Goal: Information Seeking & Learning: Find specific page/section

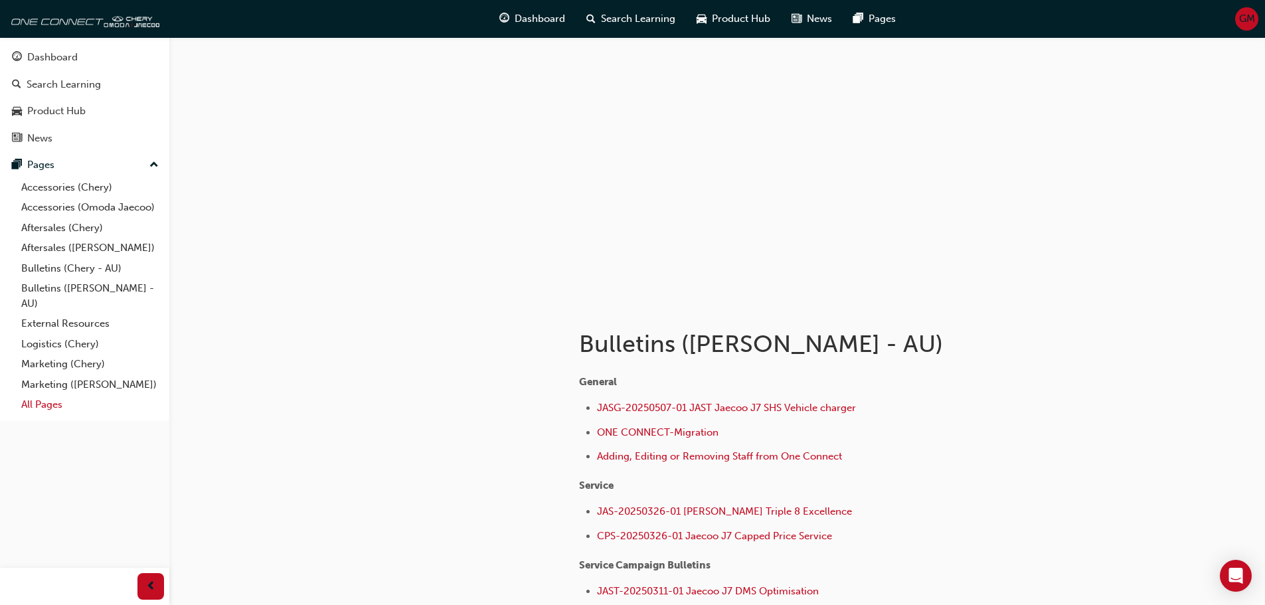
click at [58, 406] on link "All Pages" at bounding box center [90, 404] width 148 height 21
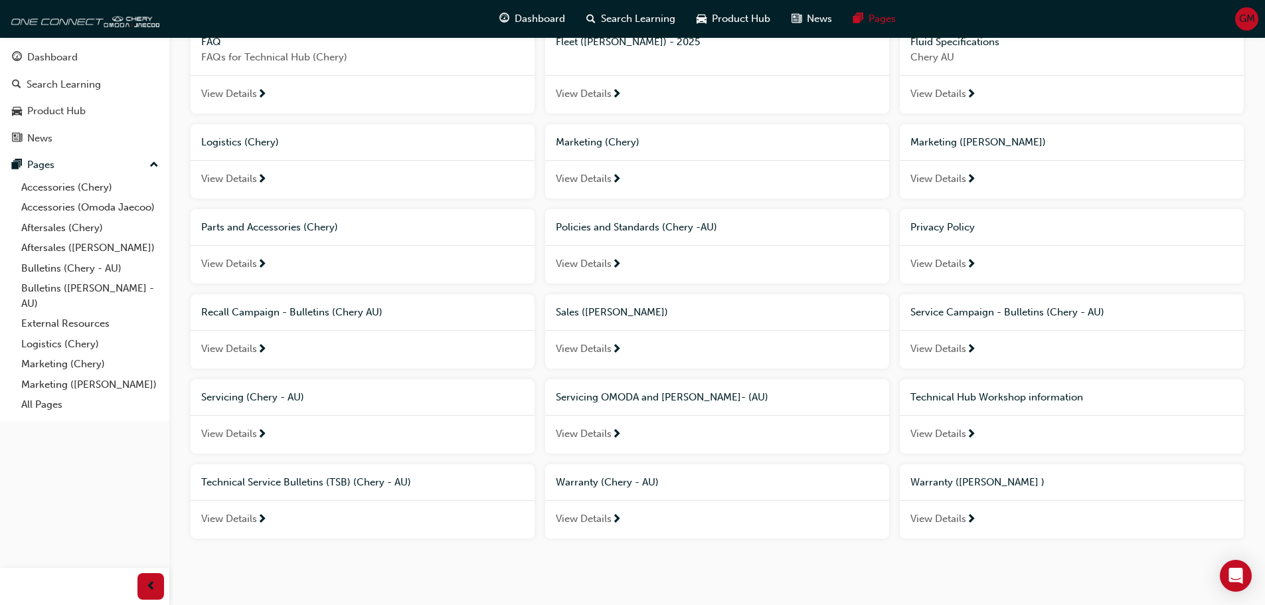
scroll to position [398, 0]
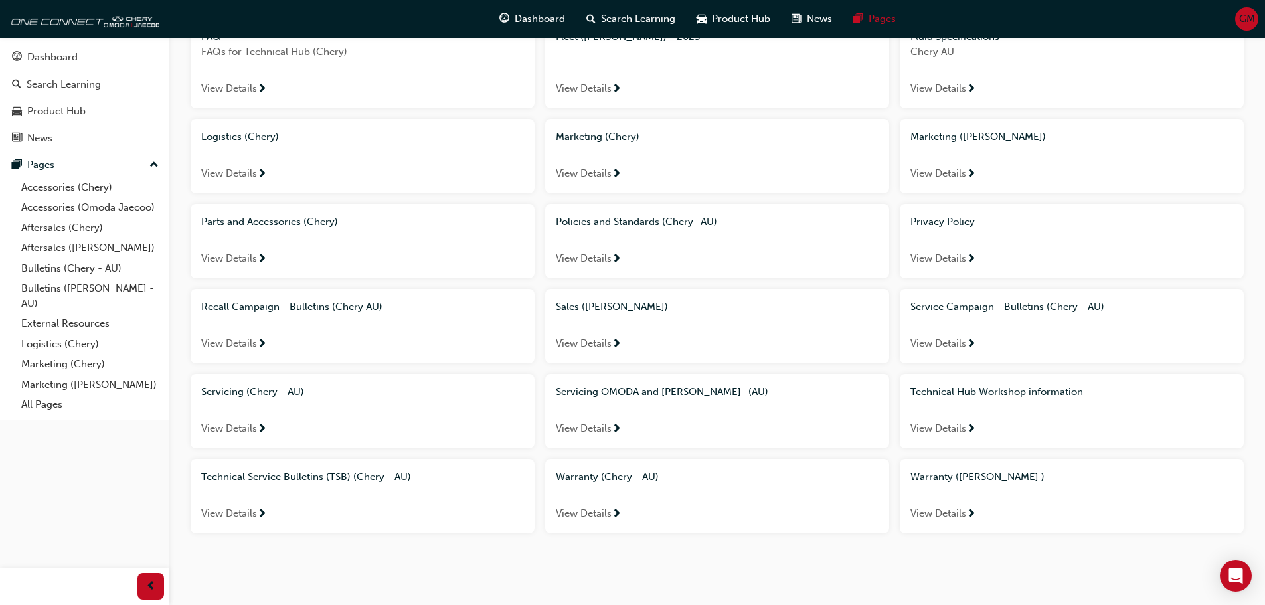
click at [661, 481] on div "Warranty (Chery - AU)" at bounding box center [717, 477] width 323 height 15
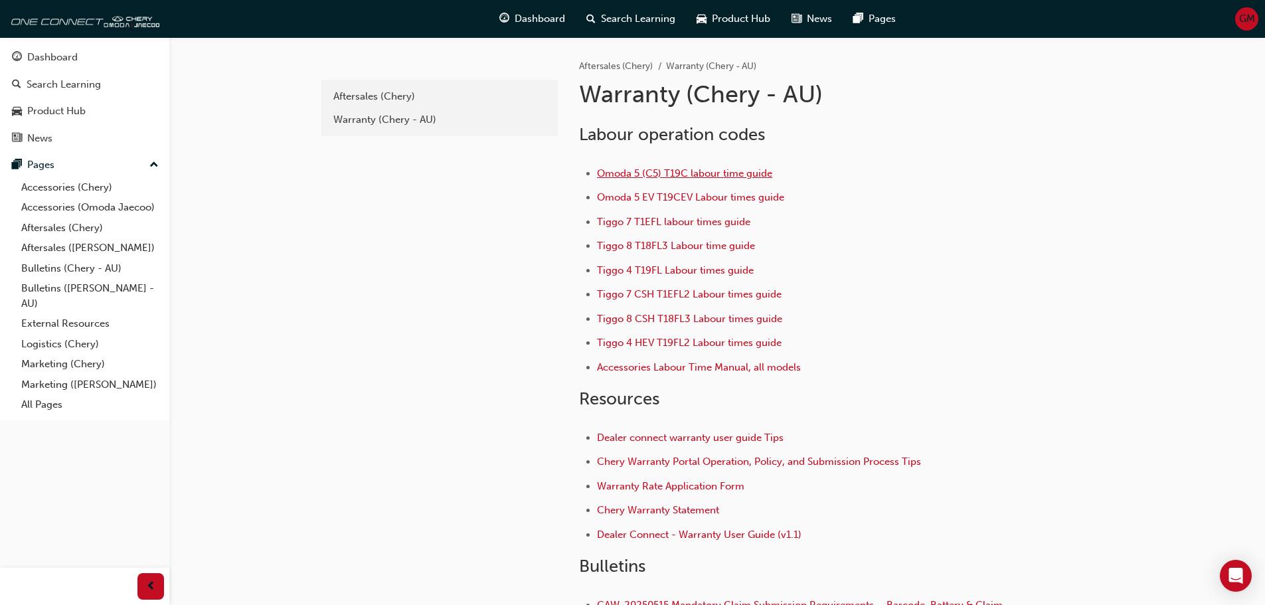
click at [673, 174] on span "Omoda 5 (C5) T19C labour time guide" at bounding box center [684, 173] width 175 height 12
